Goal: Check status: Check status

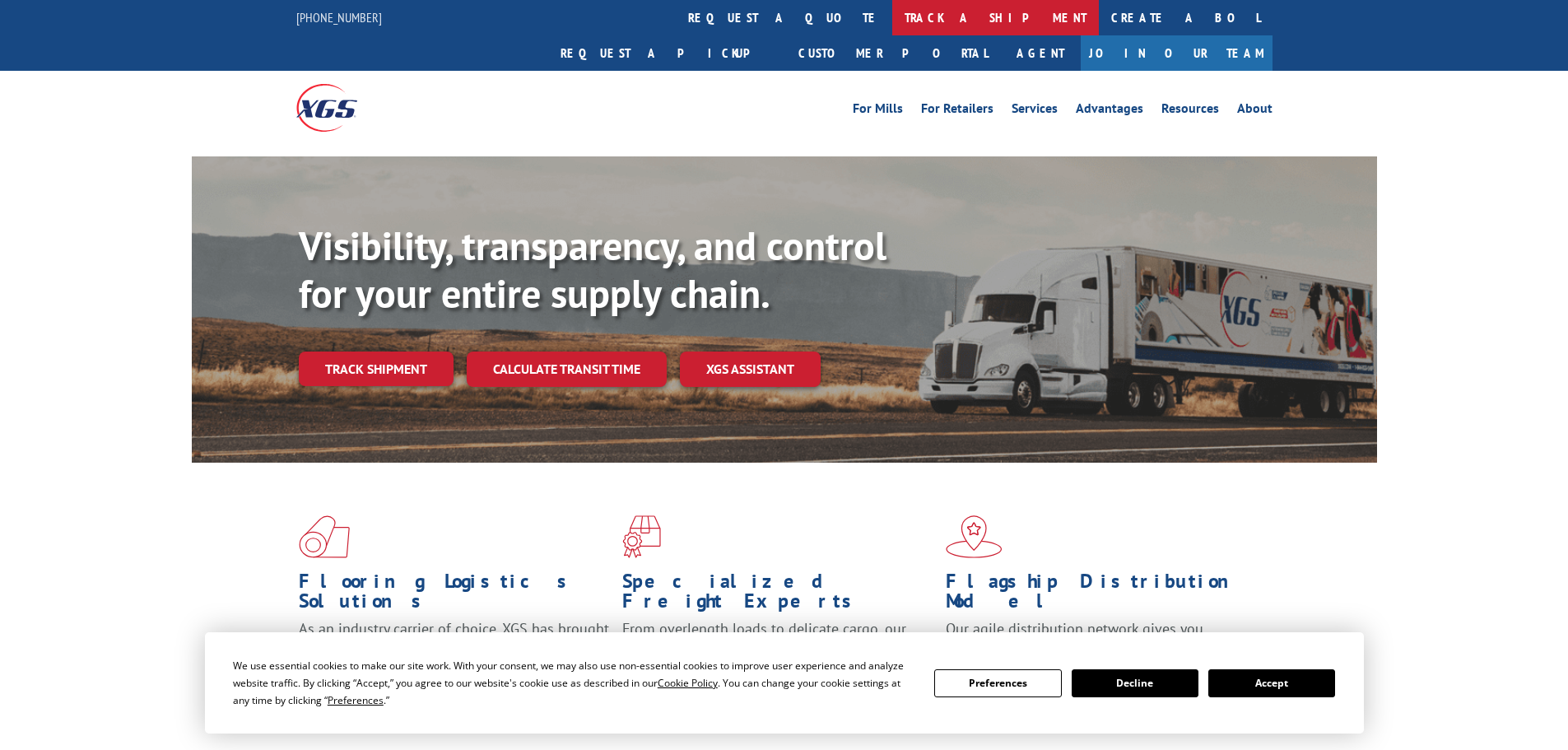
click at [892, 19] on link "track a shipment" at bounding box center [995, 17] width 207 height 36
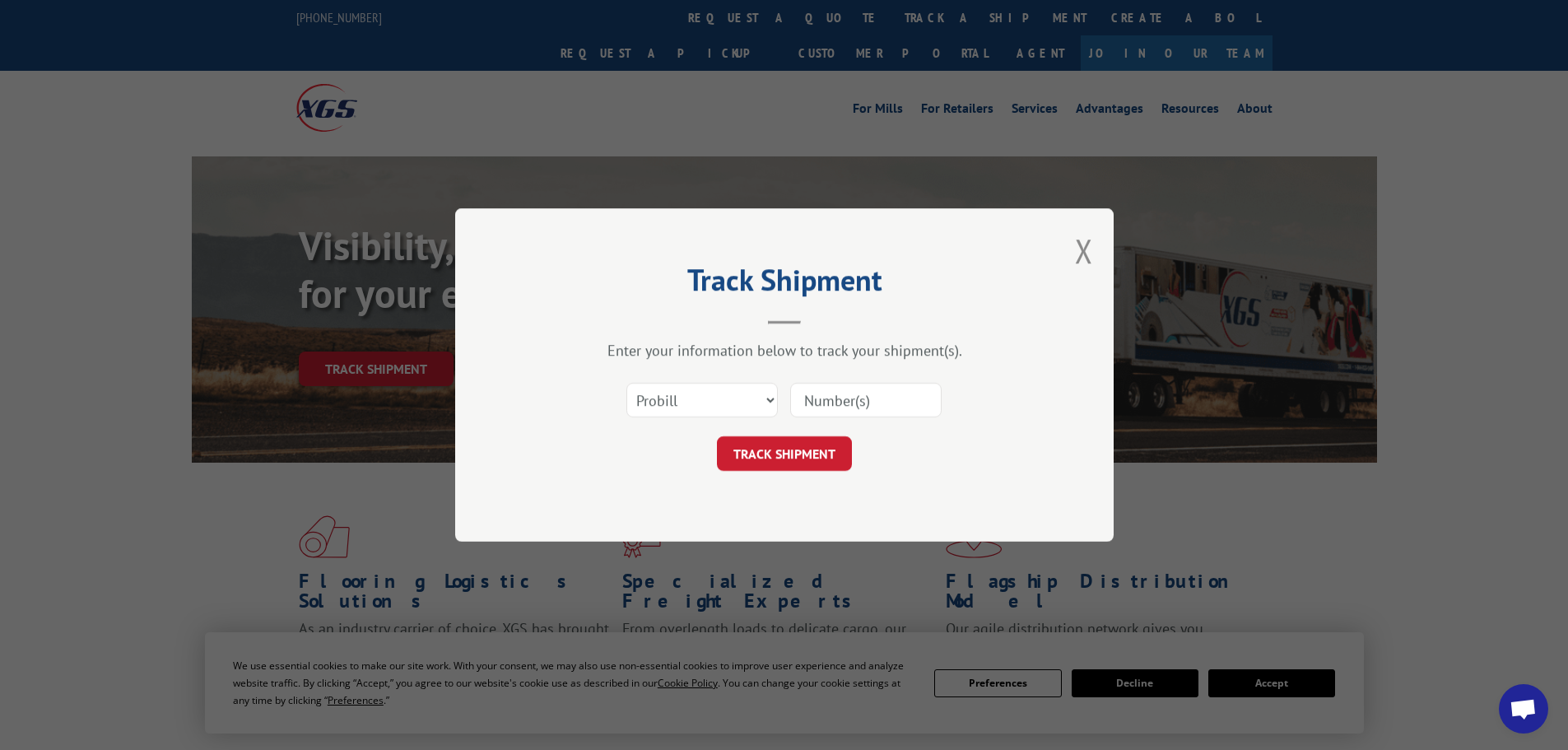
click at [836, 396] on input at bounding box center [866, 400] width 151 height 35
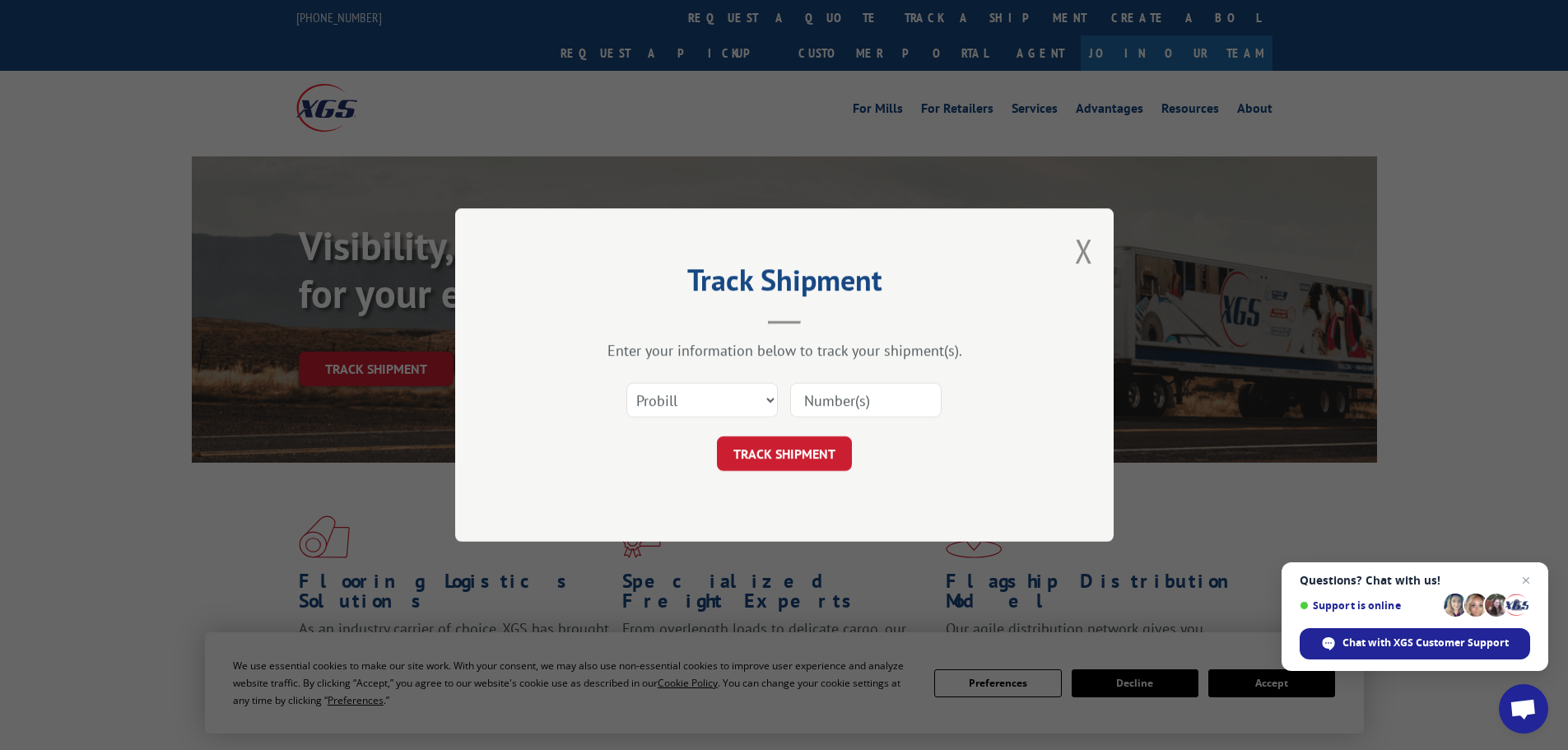
paste input "LTL1011532"
type input "LTL1011532"
click at [801, 456] on button "TRACK SHIPMENT" at bounding box center [784, 453] width 135 height 35
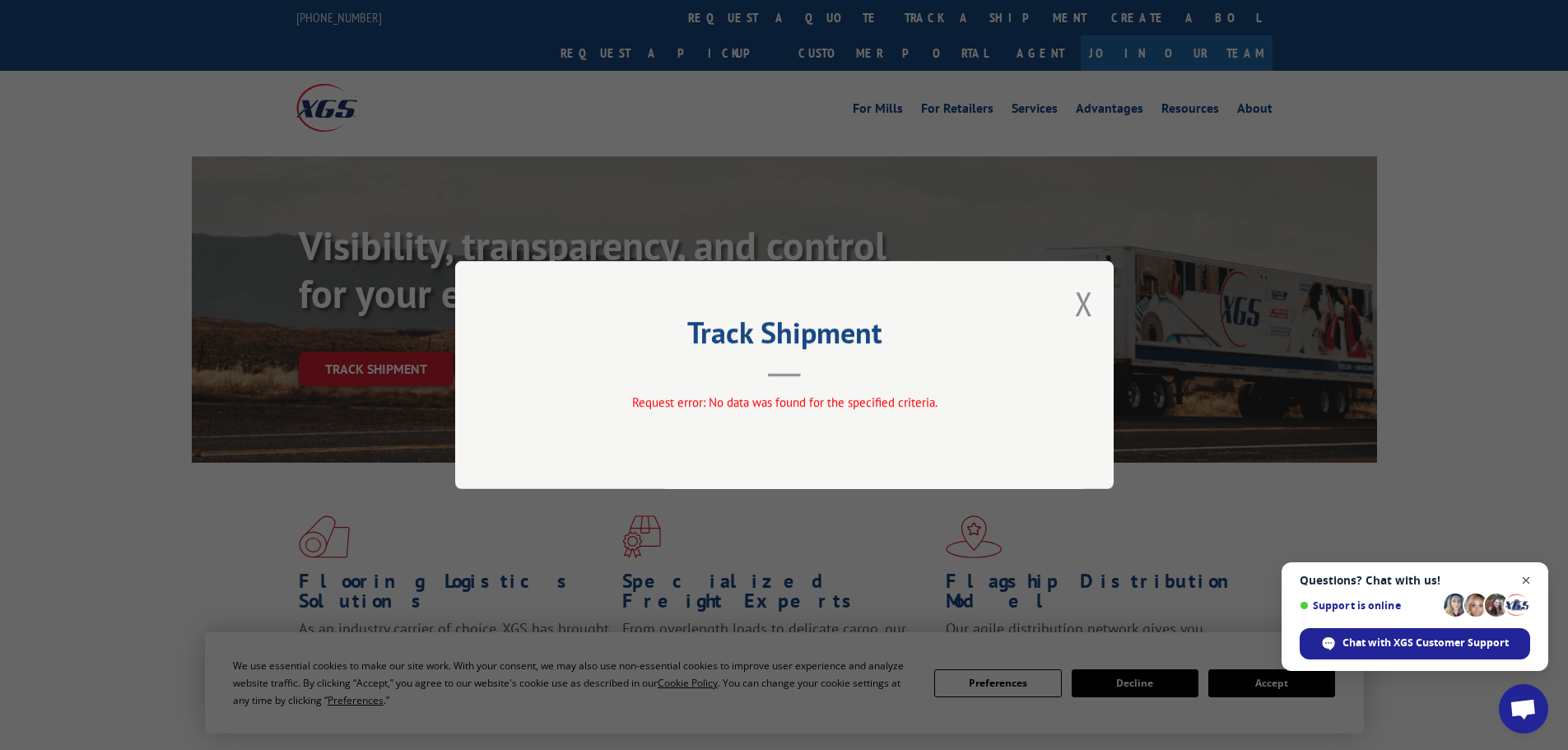
click at [1526, 579] on span "Close chat" at bounding box center [1526, 581] width 21 height 21
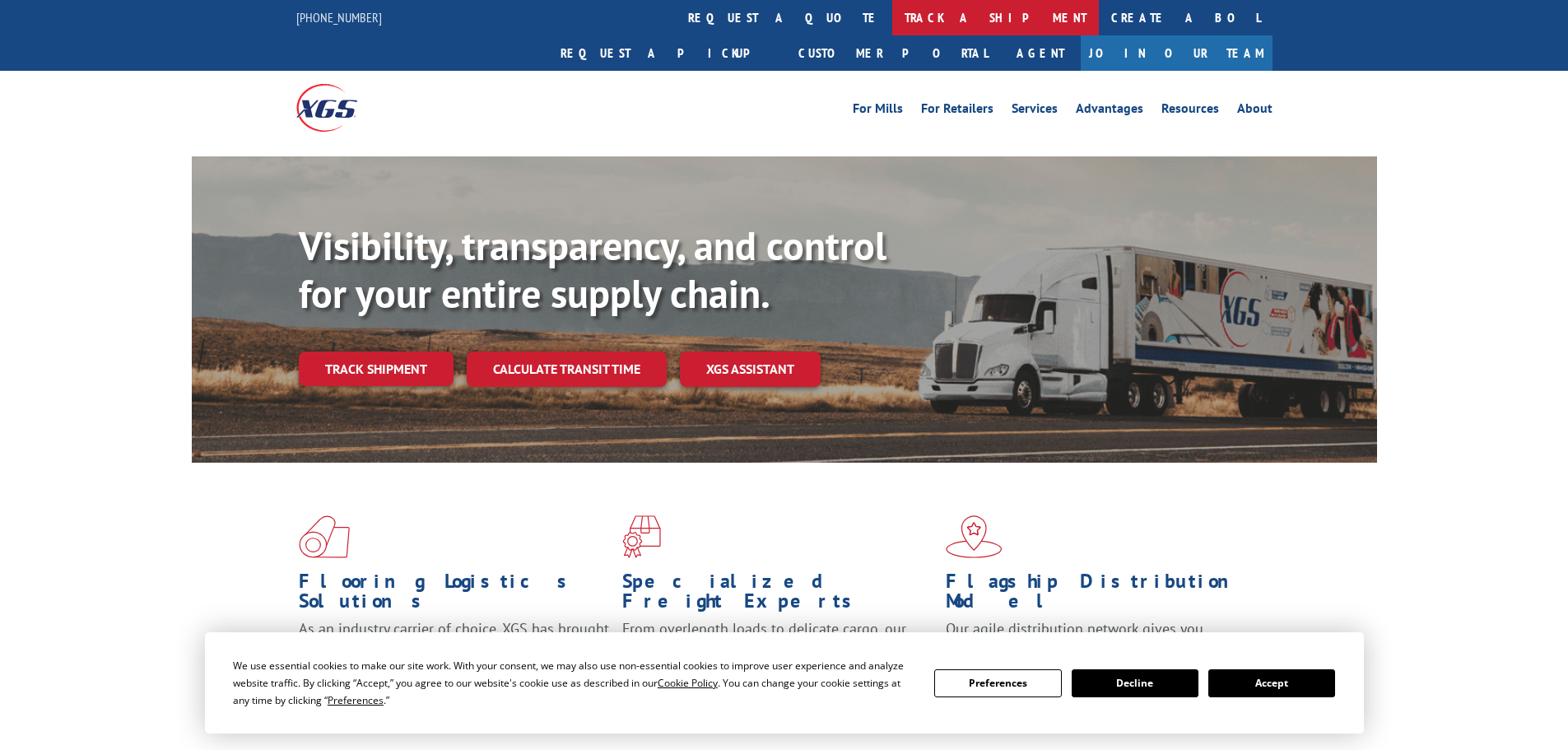
click at [892, 17] on link "track a shipment" at bounding box center [995, 17] width 207 height 36
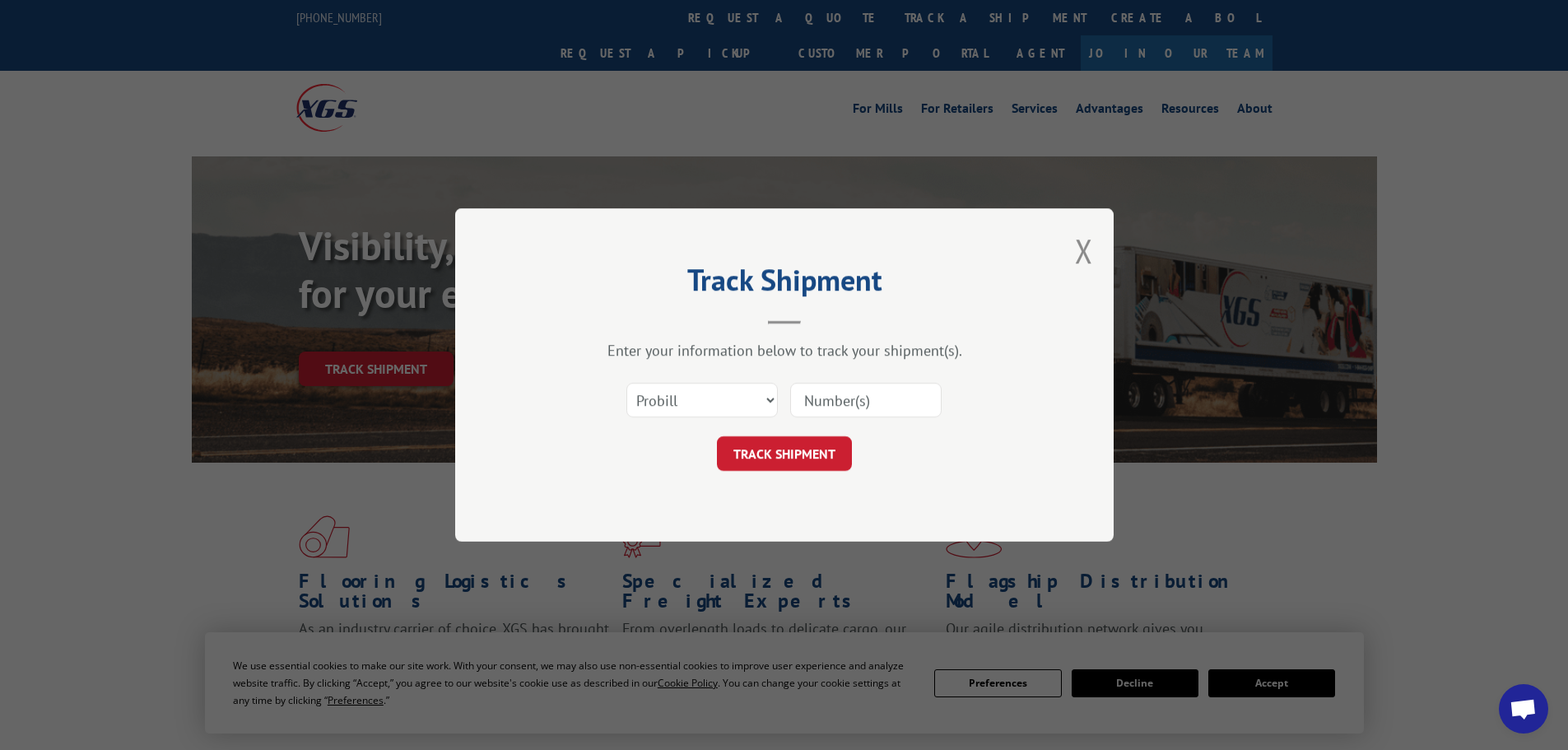
click at [849, 404] on input at bounding box center [866, 400] width 151 height 35
paste input "15340039"
type input "15340039"
click at [795, 459] on button "TRACK SHIPMENT" at bounding box center [784, 453] width 135 height 35
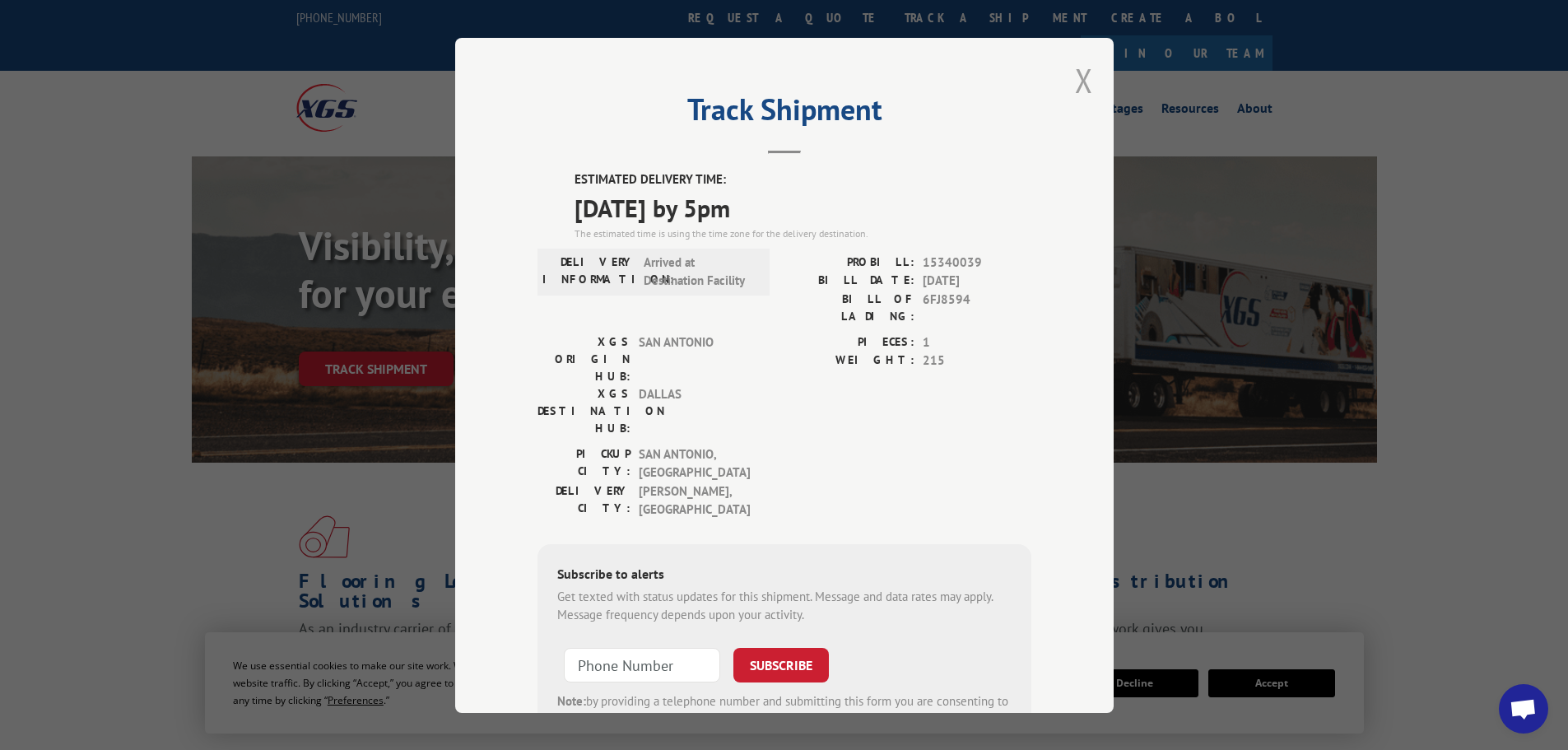
drag, startPoint x: 1076, startPoint y: 79, endPoint x: 1085, endPoint y: 69, distance: 13.5
click at [1085, 71] on button "Close modal" at bounding box center [1084, 80] width 18 height 44
